Goal: Information Seeking & Learning: Learn about a topic

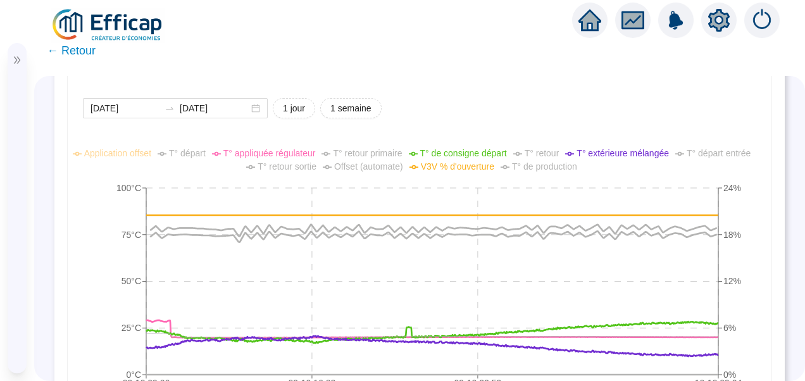
scroll to position [823, 0]
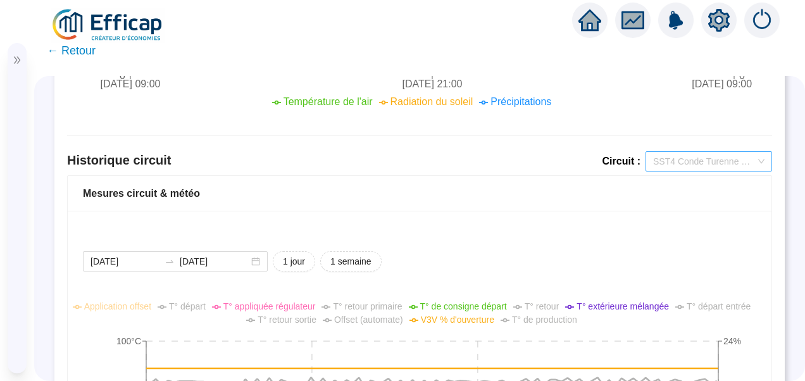
click at [697, 161] on span "SST4 Conde Turenne Chauffage" at bounding box center [708, 161] width 111 height 19
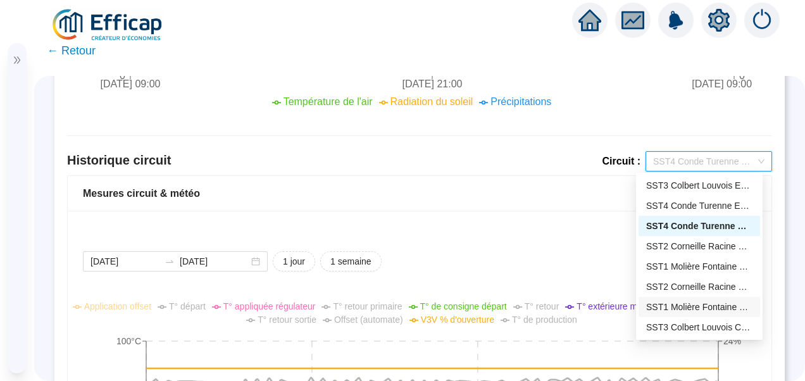
click at [705, 306] on div "SST1 Molière Fontaine Chauffage" at bounding box center [699, 307] width 106 height 13
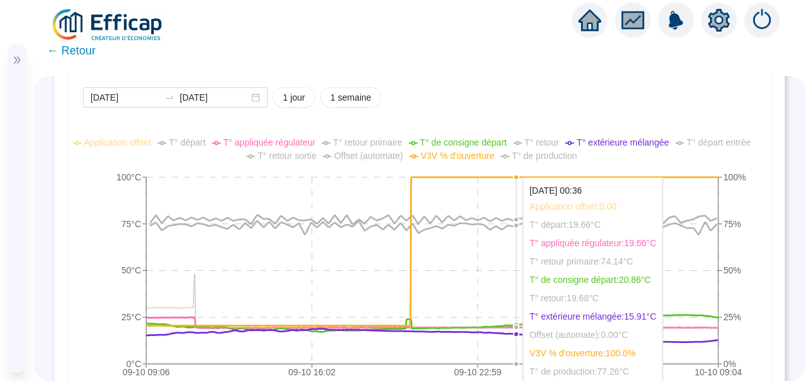
scroll to position [1013, 0]
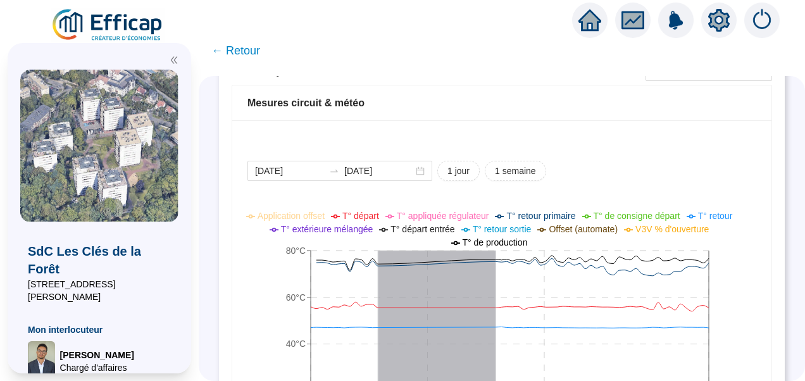
scroll to position [823, 0]
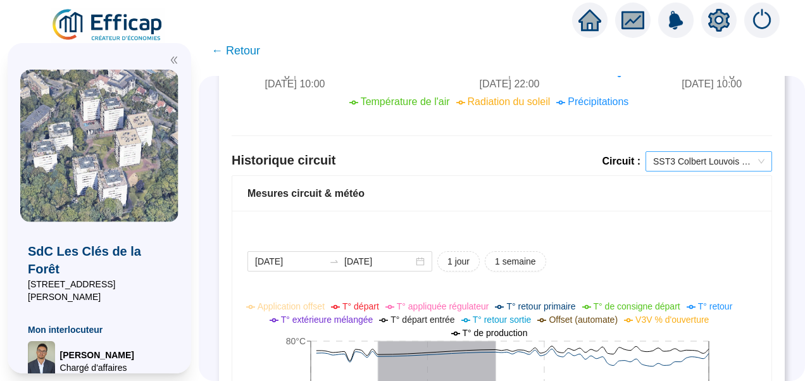
click at [709, 160] on span "SST3 Colbert Louvois ECS" at bounding box center [708, 161] width 111 height 19
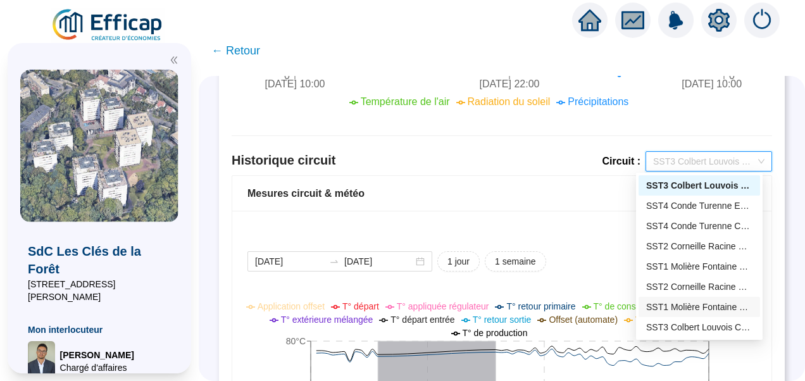
click at [675, 306] on div "SST1 Molière Fontaine Chauffage" at bounding box center [699, 307] width 106 height 13
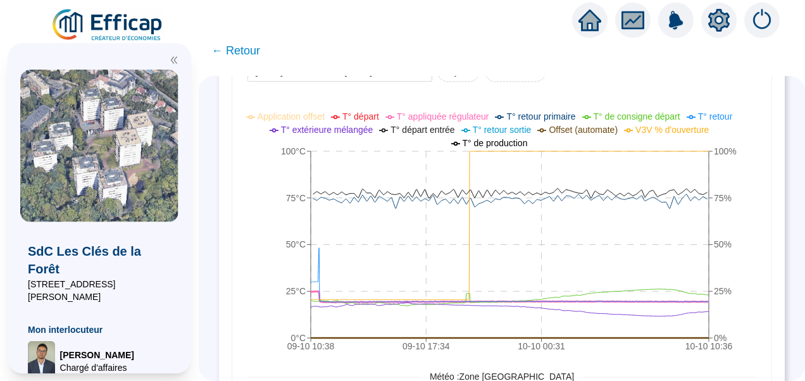
scroll to position [886, 0]
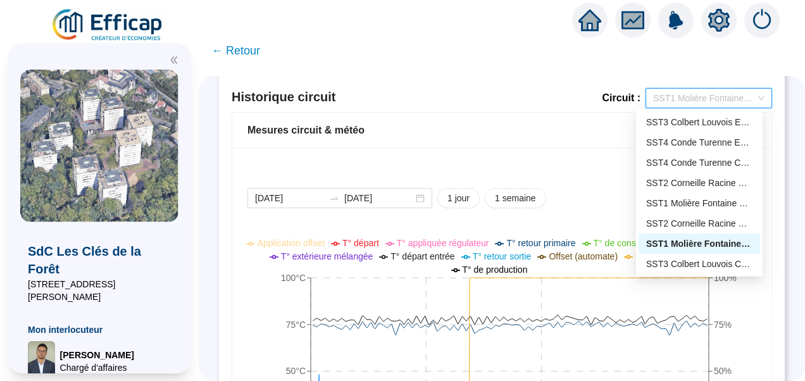
click at [676, 102] on span "SST1 Molière Fontaine Chauffage" at bounding box center [708, 98] width 111 height 19
click at [681, 227] on div "SST2 Corneille Racine Chauffage" at bounding box center [699, 223] width 106 height 13
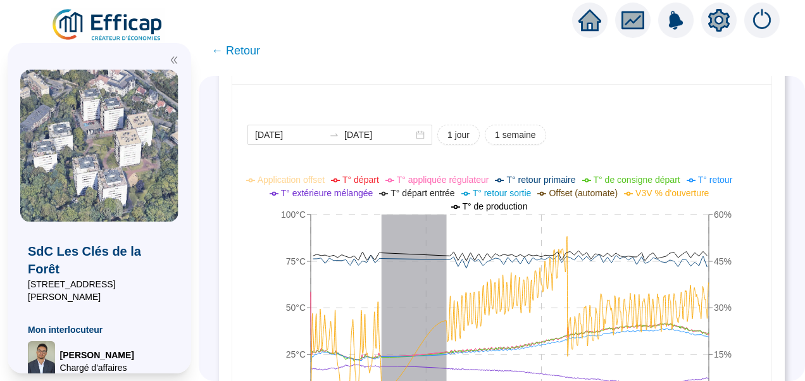
scroll to position [823, 0]
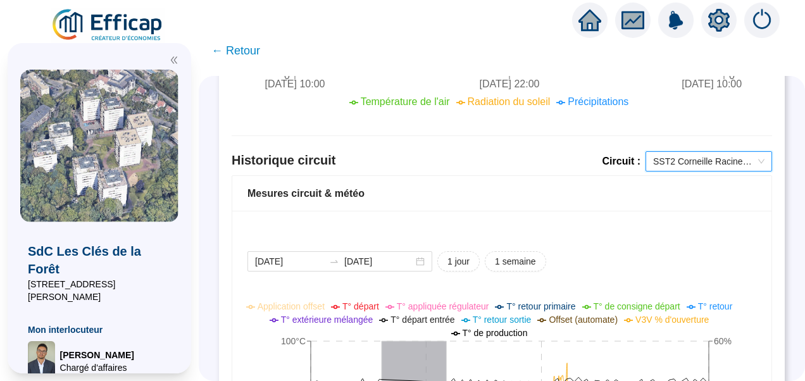
click at [709, 165] on span "SST2 Corneille Racine Chauffage" at bounding box center [708, 161] width 111 height 19
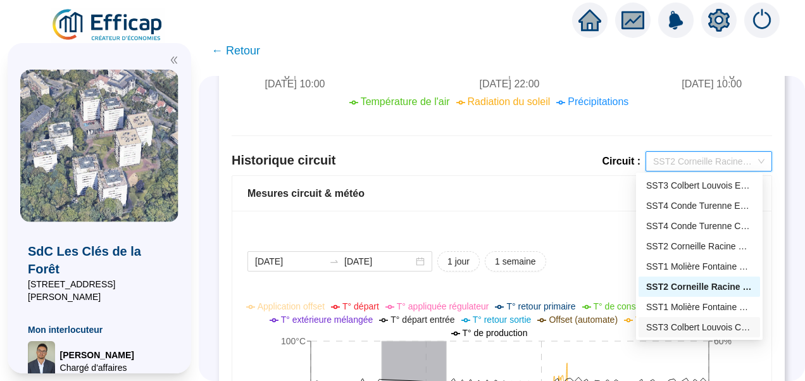
click at [680, 327] on div "SST3 Colbert Louvois Chauffage" at bounding box center [699, 327] width 106 height 13
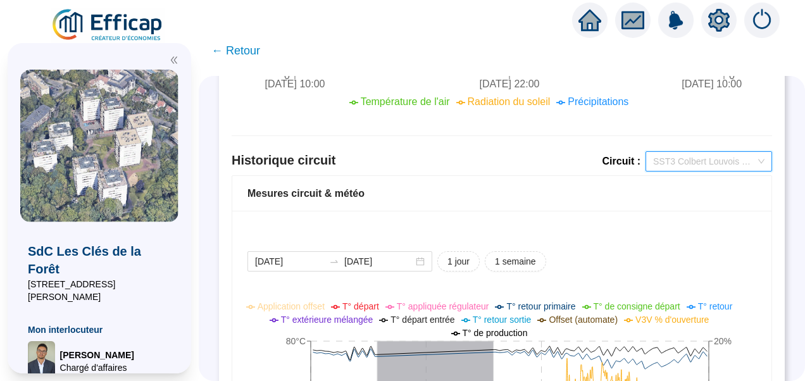
click at [672, 158] on span "SST3 Colbert Louvois Chauffage" at bounding box center [708, 161] width 111 height 19
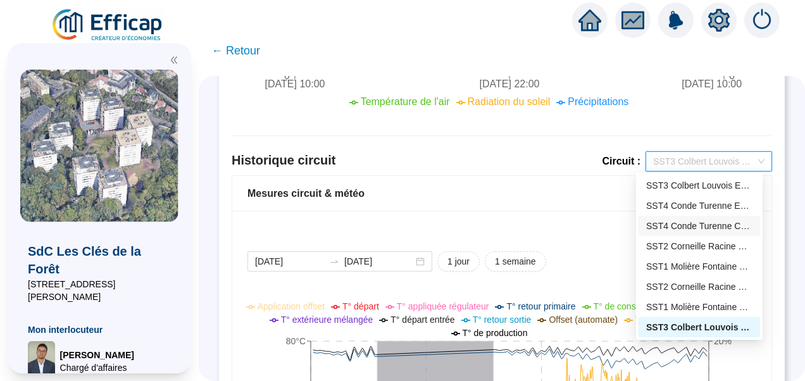
click at [694, 227] on div "SST4 Conde Turenne Chauffage" at bounding box center [699, 226] width 106 height 13
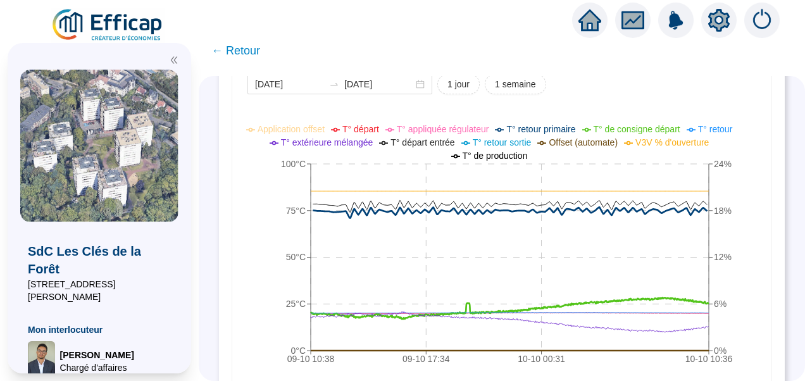
scroll to position [950, 0]
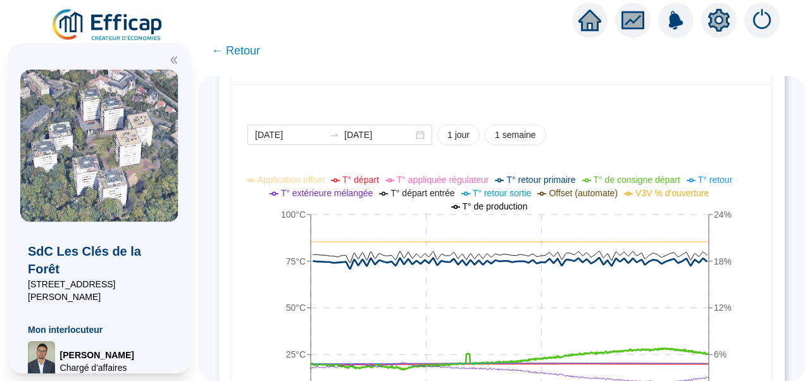
click at [370, 179] on span "T° départ" at bounding box center [361, 180] width 37 height 10
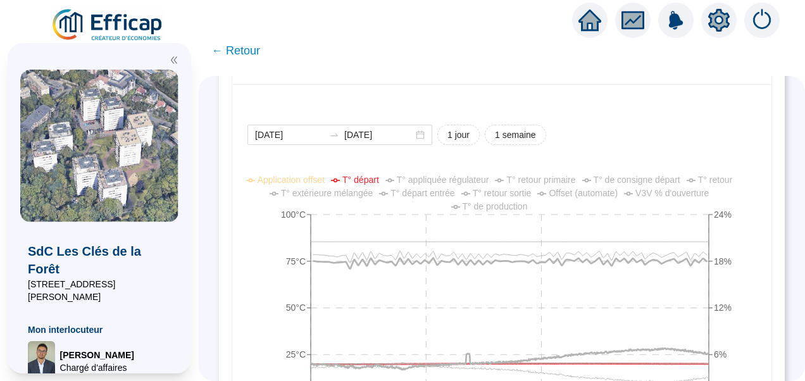
click at [465, 179] on span "T° appliquée régulateur" at bounding box center [443, 180] width 92 height 10
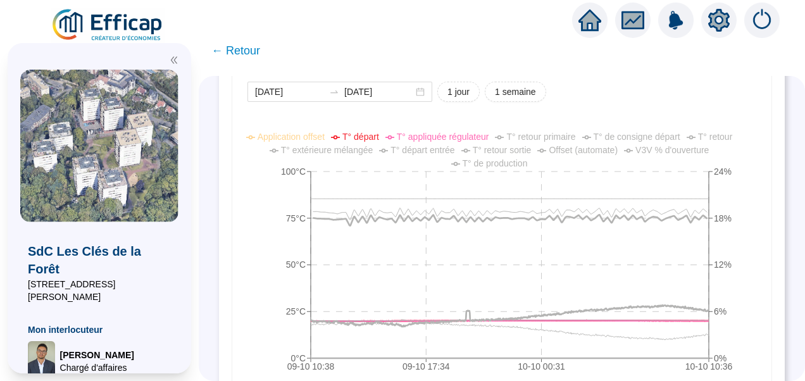
scroll to position [1013, 0]
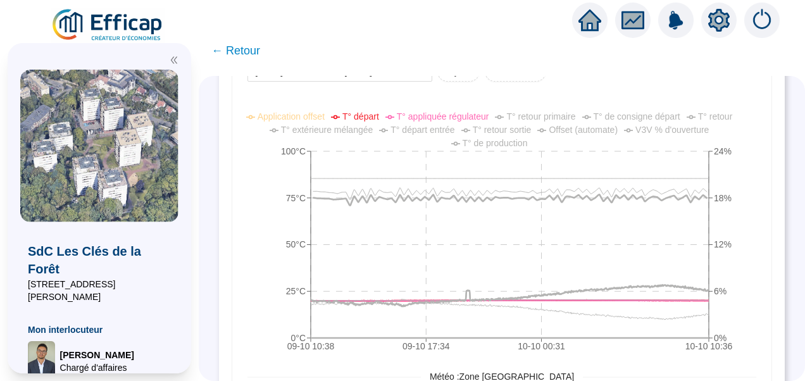
click at [631, 113] on span "T° de consigne départ" at bounding box center [637, 116] width 87 height 10
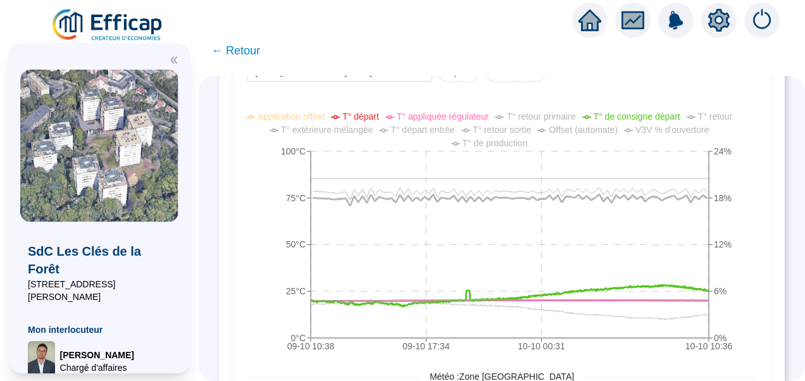
click at [631, 113] on span "T° de consigne départ" at bounding box center [637, 116] width 87 height 10
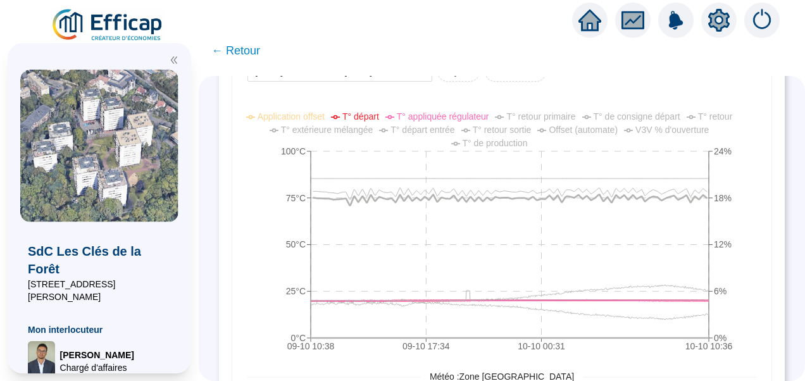
click at [371, 129] on span "T° extérieure mélangée" at bounding box center [327, 130] width 92 height 10
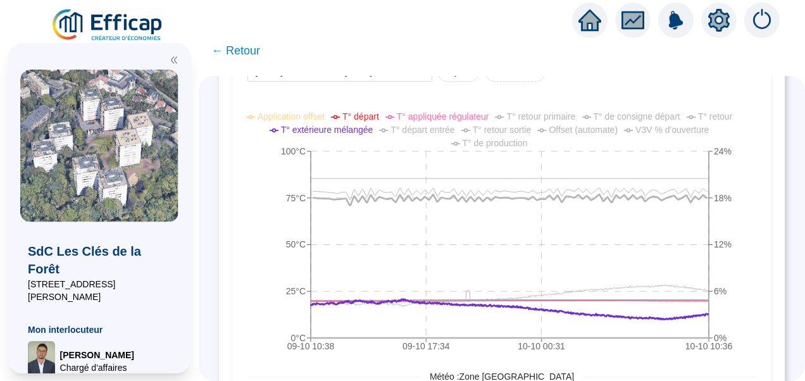
click at [647, 113] on span "T° de consigne départ" at bounding box center [637, 116] width 87 height 10
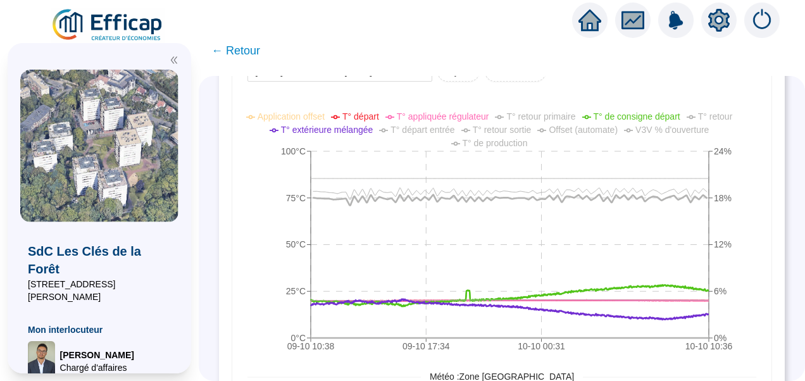
click at [368, 114] on span "T° départ" at bounding box center [361, 116] width 37 height 10
click at [376, 119] on span "T° départ" at bounding box center [361, 116] width 37 height 10
click at [496, 144] on span "T° de production" at bounding box center [495, 143] width 65 height 10
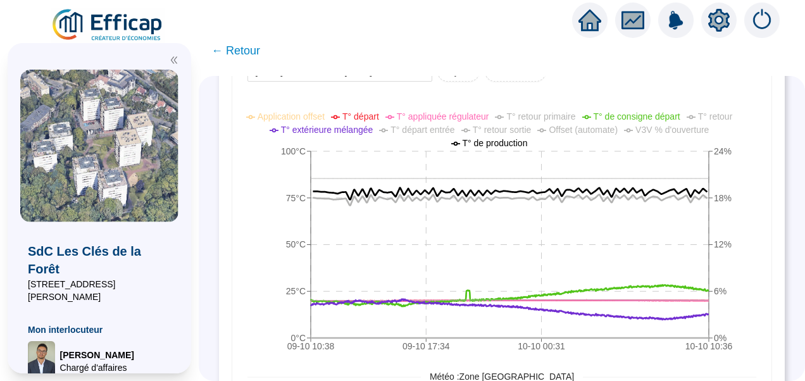
click at [496, 144] on span "T° de production" at bounding box center [495, 143] width 65 height 10
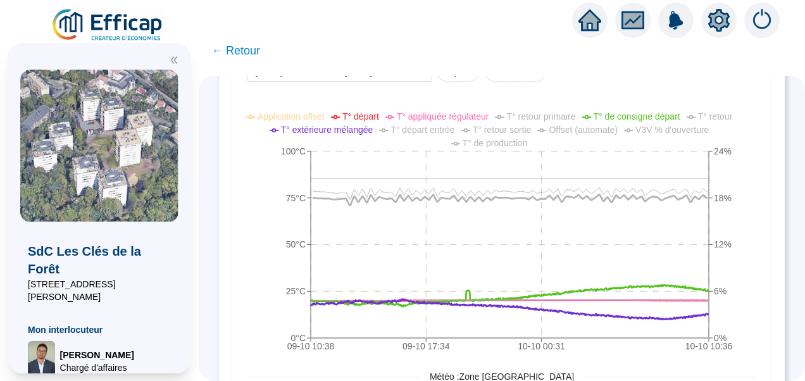
click at [695, 137] on ul "Application offset T° départ T° appliquée régulateur T° retour primaire T° de c…" at bounding box center [492, 130] width 515 height 40
click at [696, 127] on span "V3V % d'ouverture" at bounding box center [672, 130] width 73 height 10
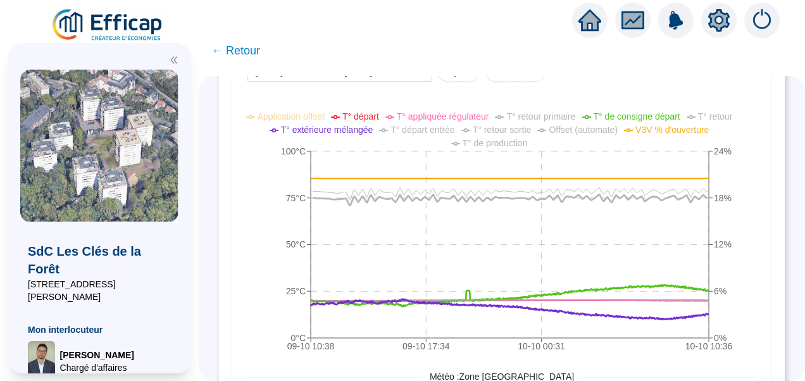
click at [696, 127] on span "V3V % d'ouverture" at bounding box center [672, 130] width 73 height 10
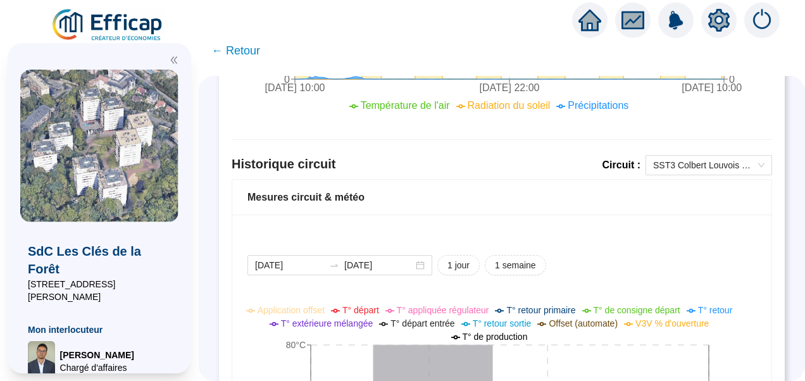
scroll to position [820, 0]
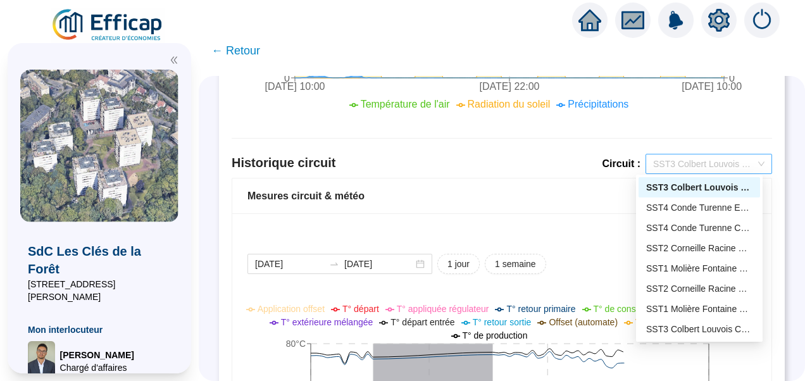
click at [701, 167] on span "SST3 Colbert Louvois ECS" at bounding box center [708, 163] width 111 height 19
click at [684, 309] on div "SST1 Molière Fontaine Chauffage" at bounding box center [699, 309] width 106 height 13
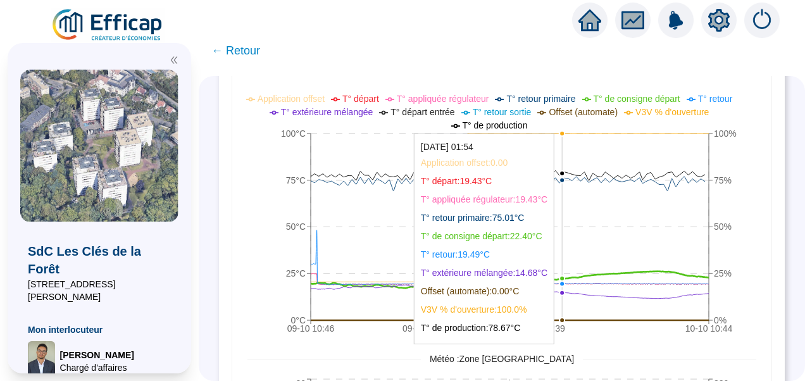
scroll to position [1010, 0]
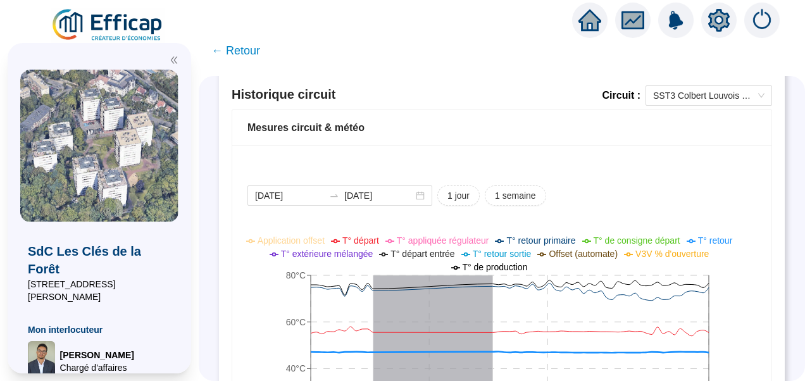
scroll to position [753, 0]
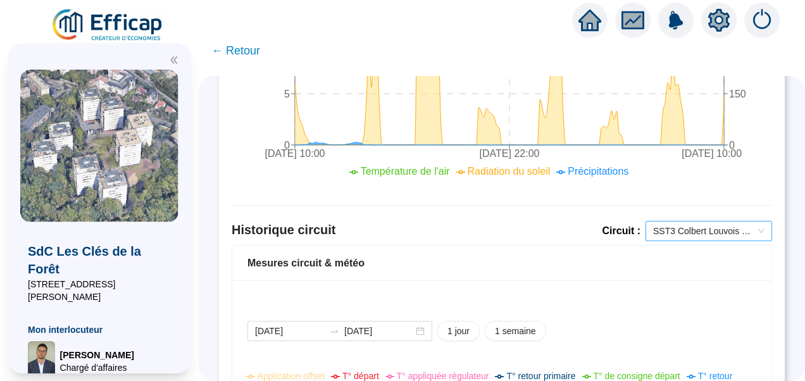
click at [704, 230] on span "SST3 Colbert Louvois ECS" at bounding box center [708, 231] width 111 height 19
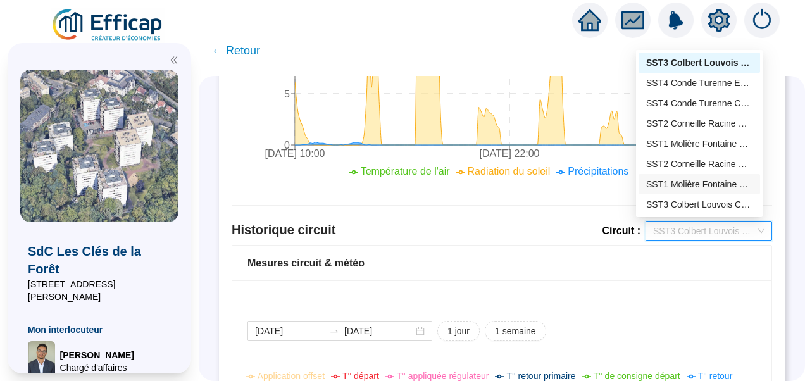
click at [655, 187] on div "SST1 Molière Fontaine Chauffage" at bounding box center [699, 184] width 106 height 13
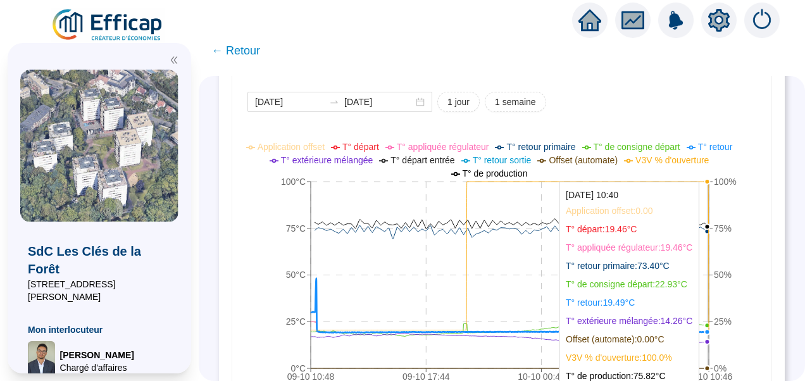
scroll to position [1010, 0]
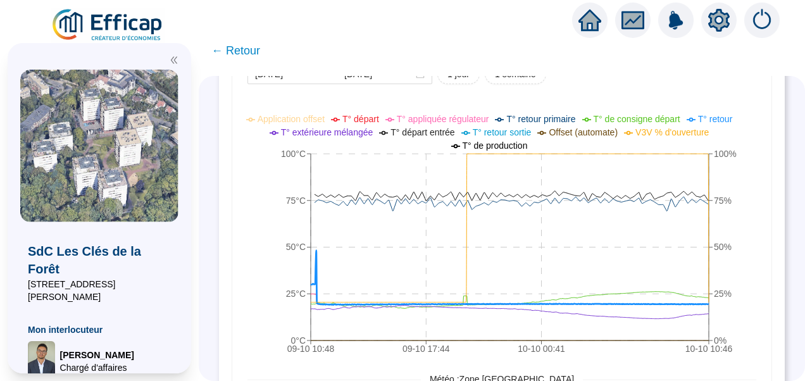
click at [787, 161] on div "ANALYSE DE SITE : SdC Les Clés de la Forêt Main courante Alertes Fonctionnement…" at bounding box center [502, 228] width 607 height 305
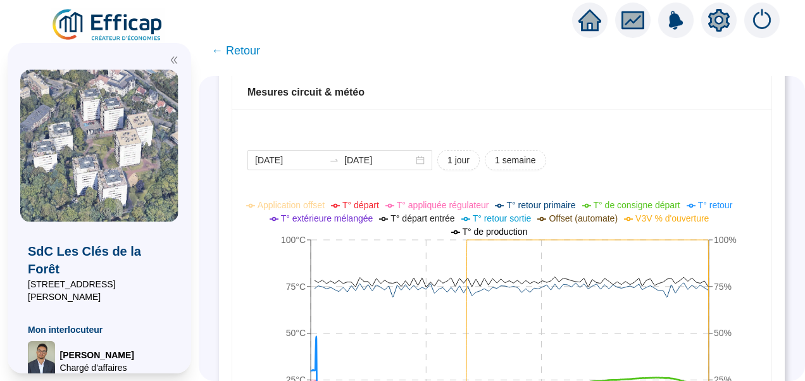
scroll to position [820, 0]
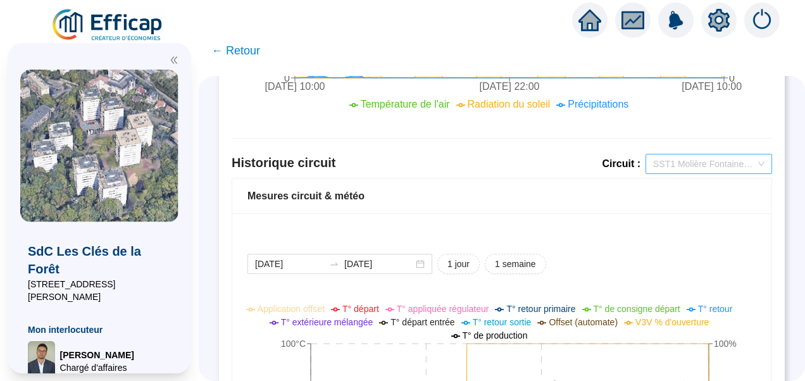
click at [671, 158] on span "SST1 Molière Fontaine Chauffage" at bounding box center [708, 163] width 111 height 19
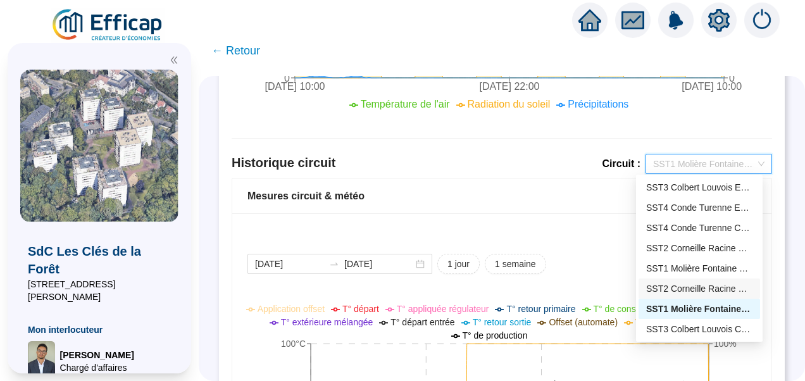
click at [691, 286] on div "SST2 Corneille Racine Chauffage" at bounding box center [699, 288] width 106 height 13
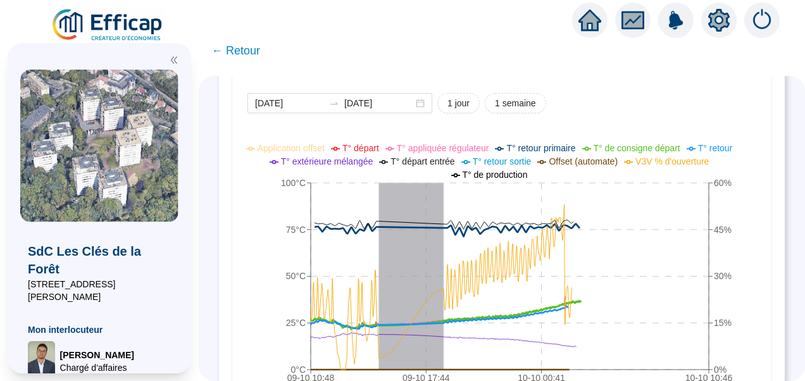
scroll to position [1010, 0]
